Goal: Information Seeking & Learning: Learn about a topic

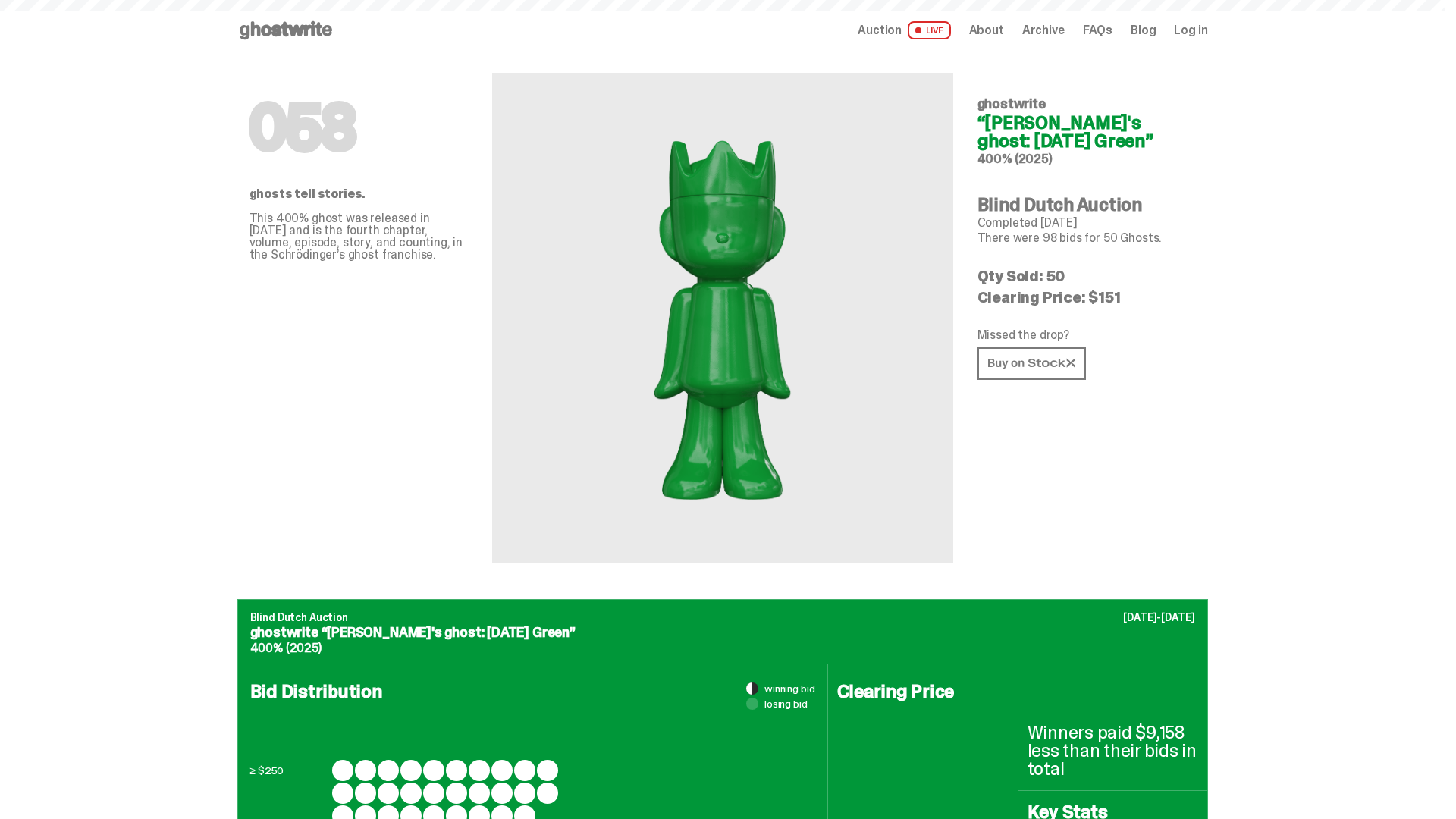
scroll to position [1979, 0]
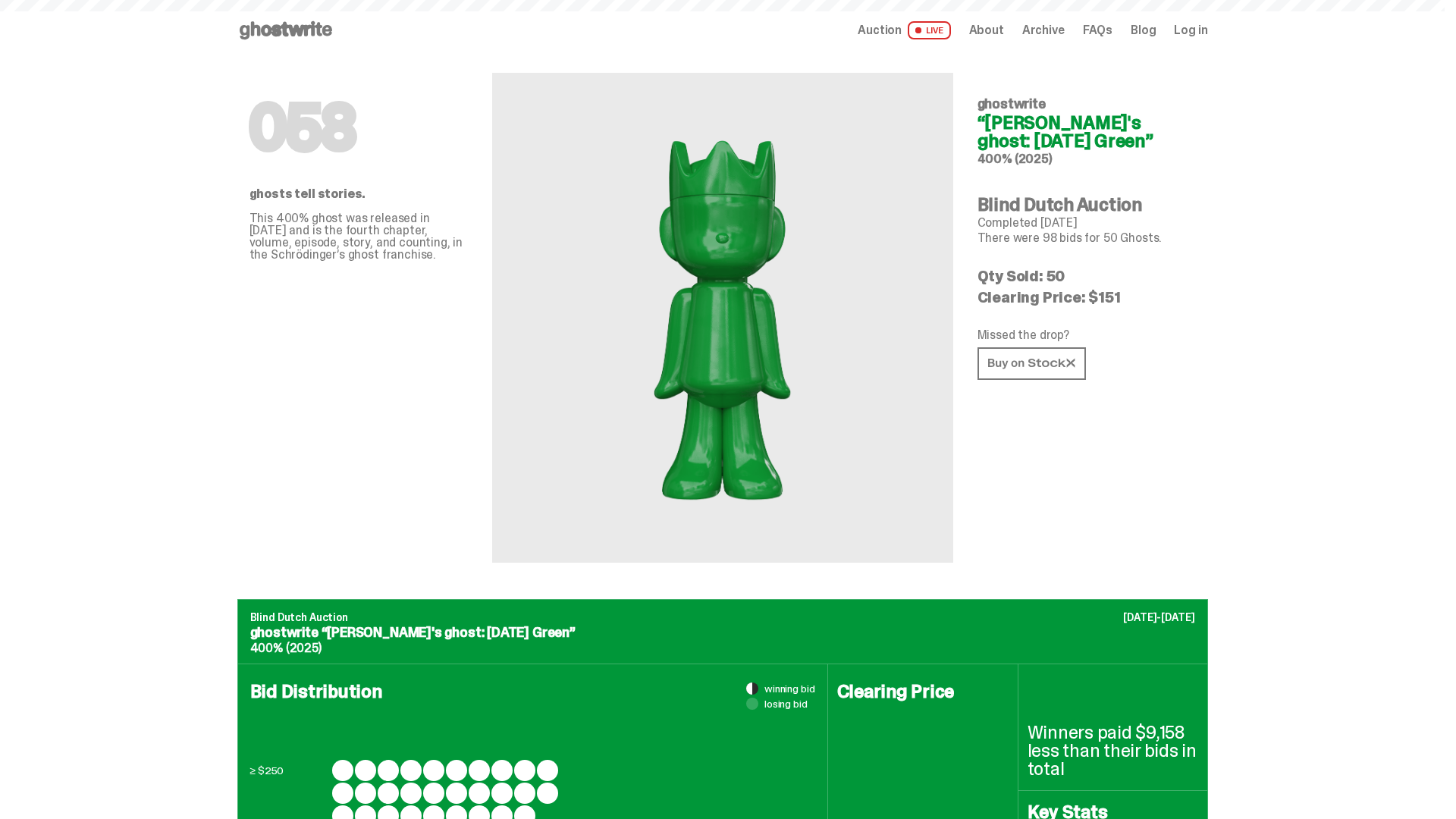
scroll to position [1979, 0]
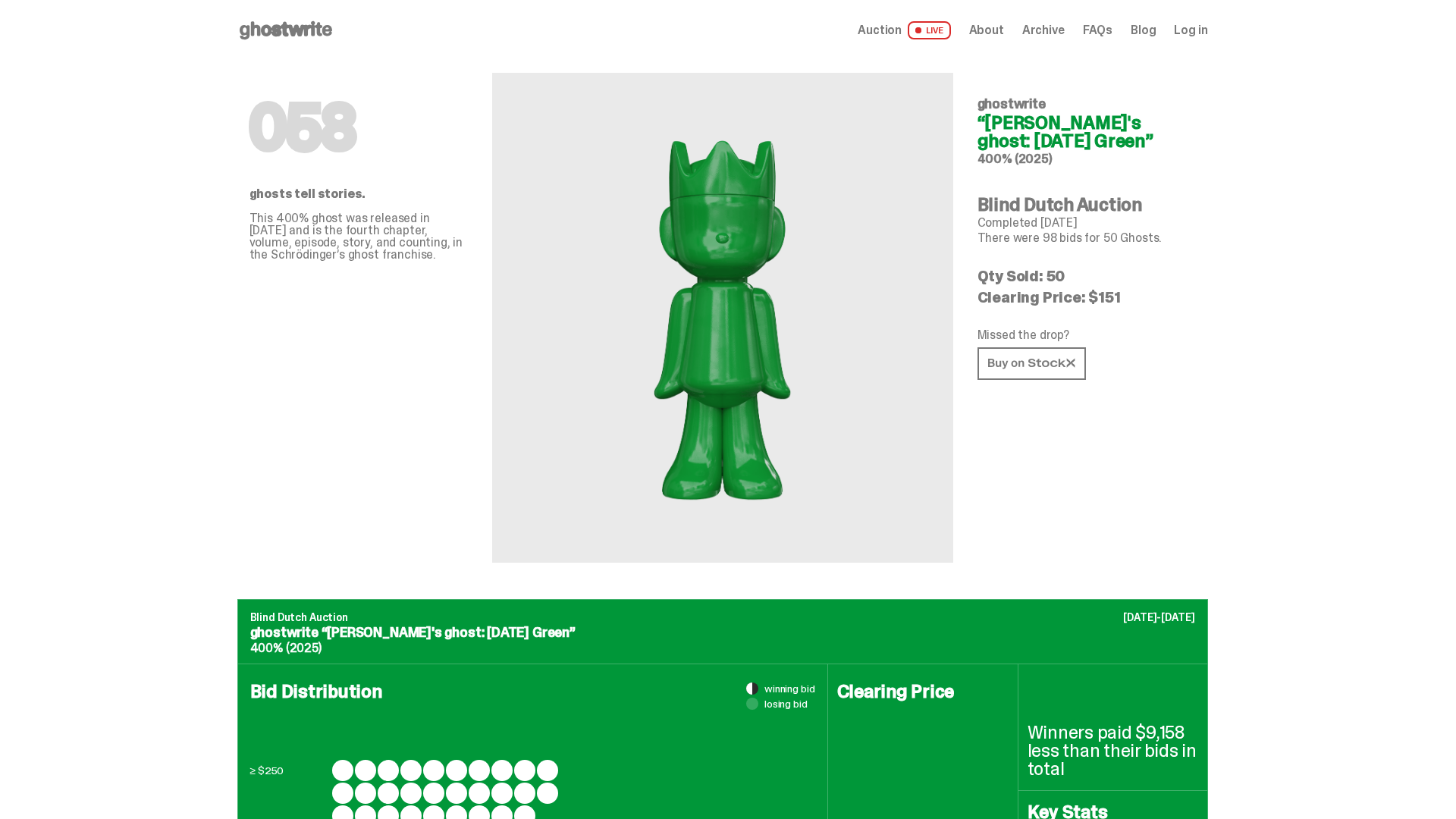
scroll to position [1979, 0]
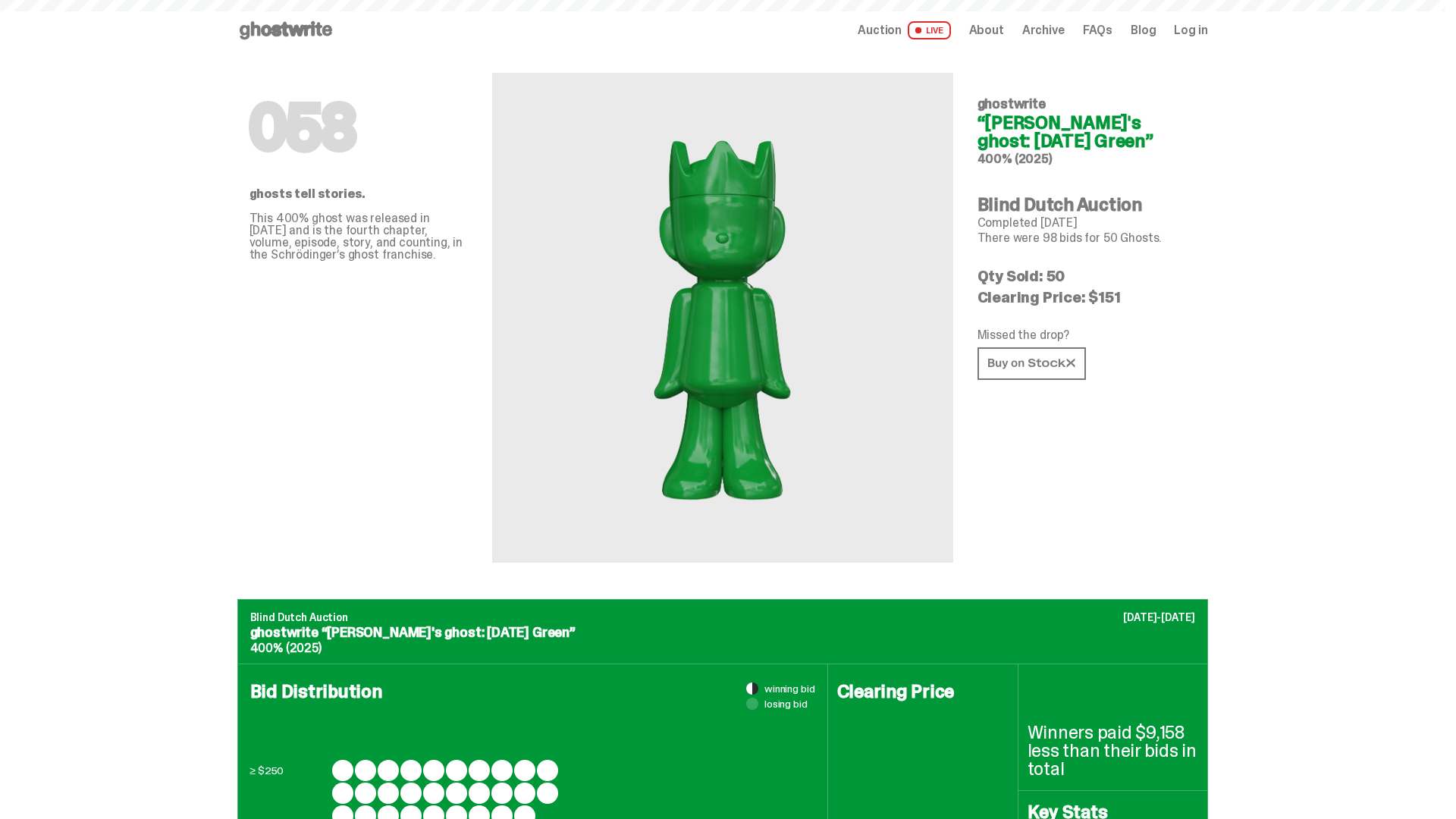
scroll to position [1979, 0]
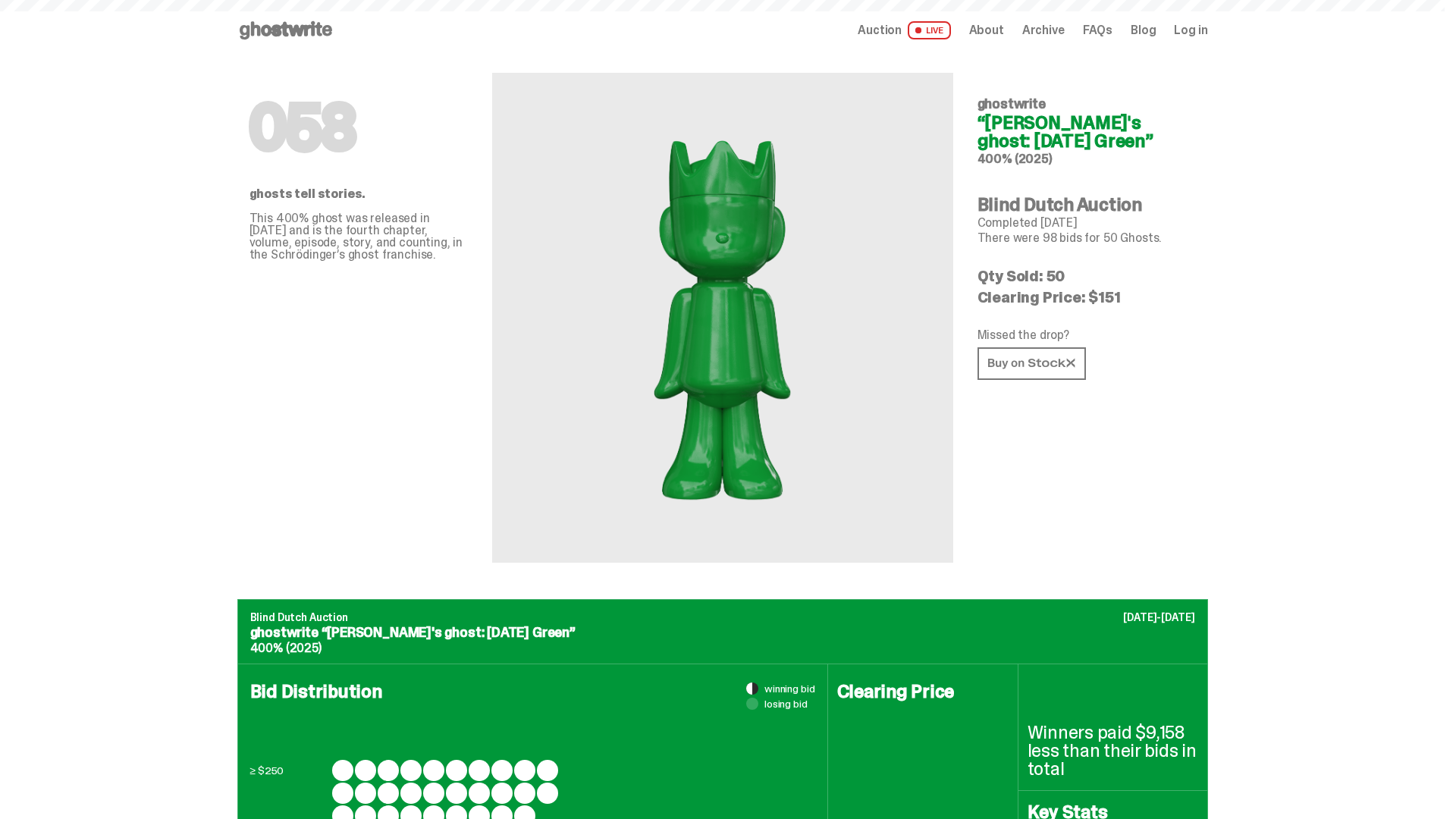
scroll to position [1979, 0]
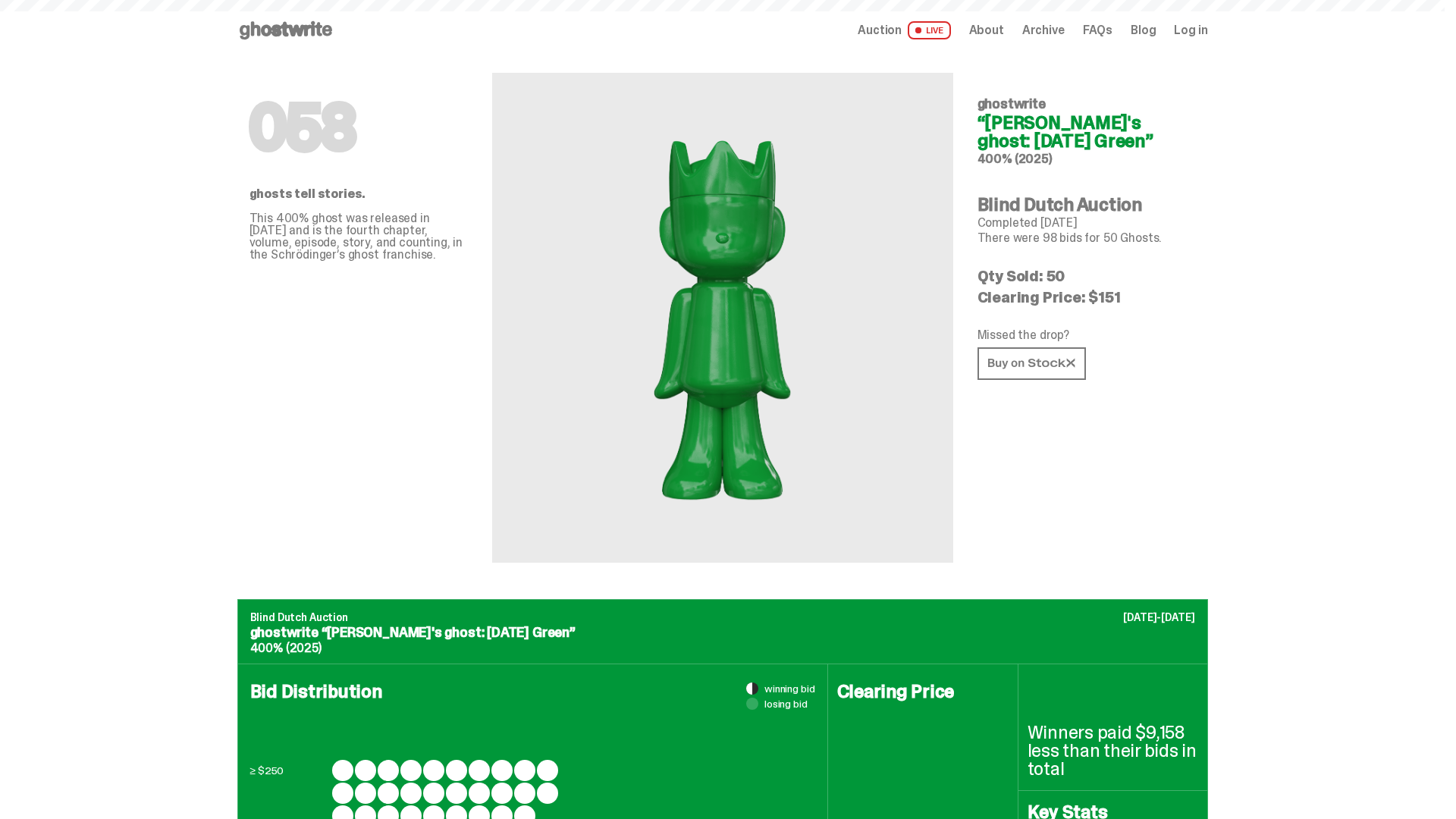
scroll to position [1979, 0]
